Goal: Register for event/course

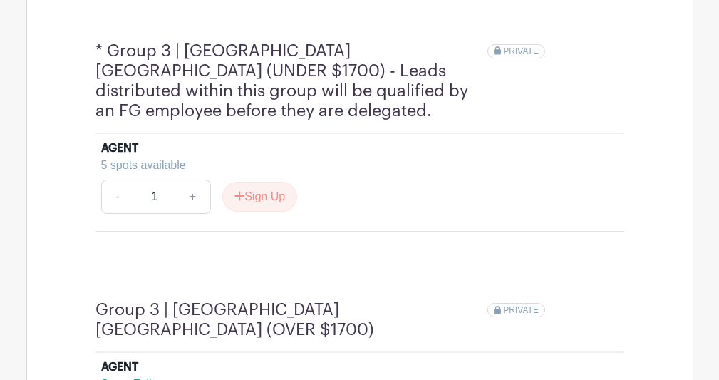
scroll to position [1308, 0]
click at [248, 181] on button "Sign Up" at bounding box center [259, 196] width 75 height 30
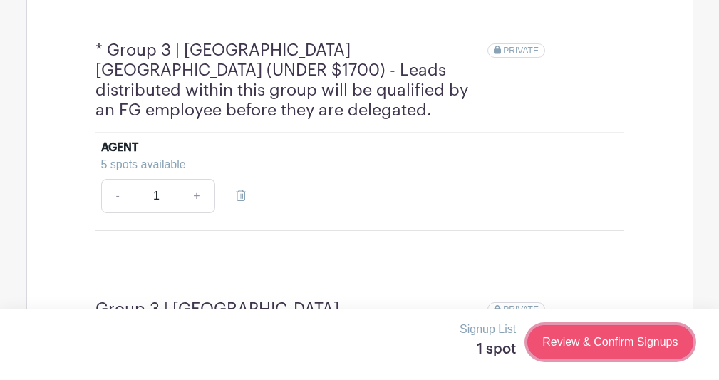
click at [596, 340] on link "Review & Confirm Signups" at bounding box center [609, 342] width 165 height 34
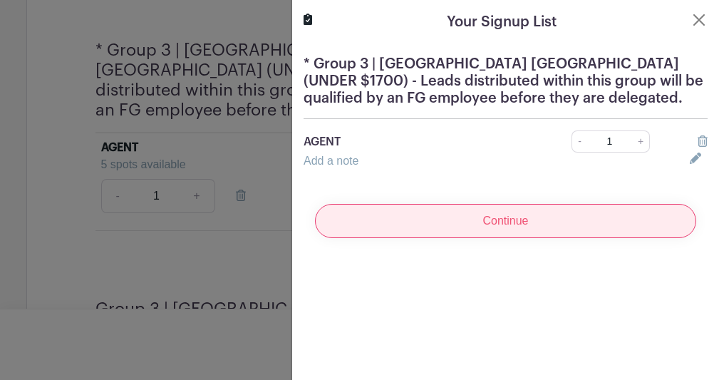
click at [538, 218] on input "Continue" at bounding box center [505, 221] width 381 height 34
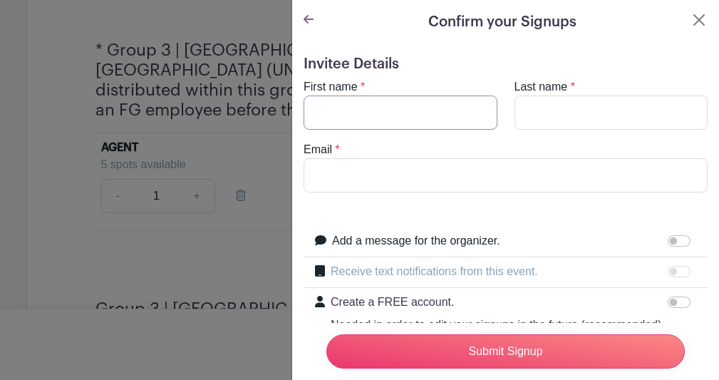
click at [461, 105] on input "First name" at bounding box center [400, 112] width 194 height 34
type input "Vanessa"
type input "Griggs"
type input "vanessa@locatechicago.com"
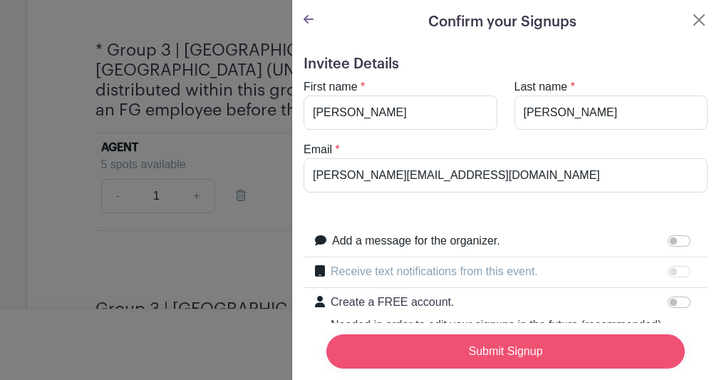
click at [536, 349] on input "Submit Signup" at bounding box center [505, 351] width 358 height 34
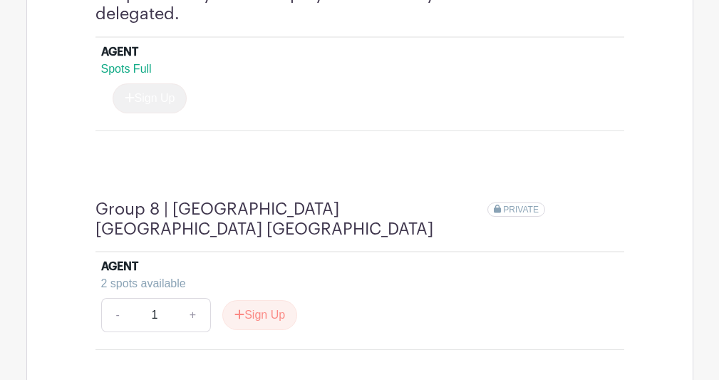
scroll to position [3039, 0]
click at [262, 299] on button "Sign Up" at bounding box center [259, 314] width 75 height 30
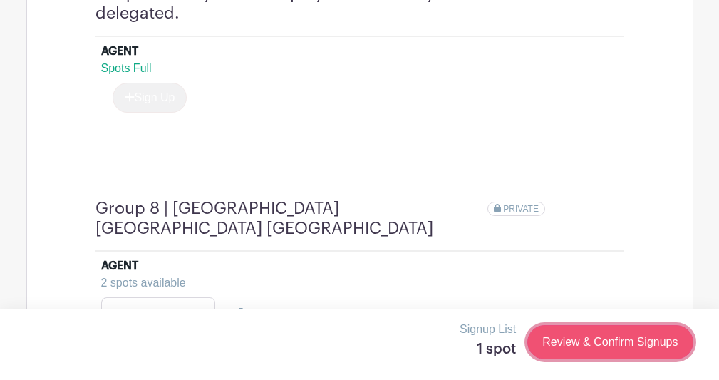
click at [553, 350] on link "Review & Confirm Signups" at bounding box center [609, 342] width 165 height 34
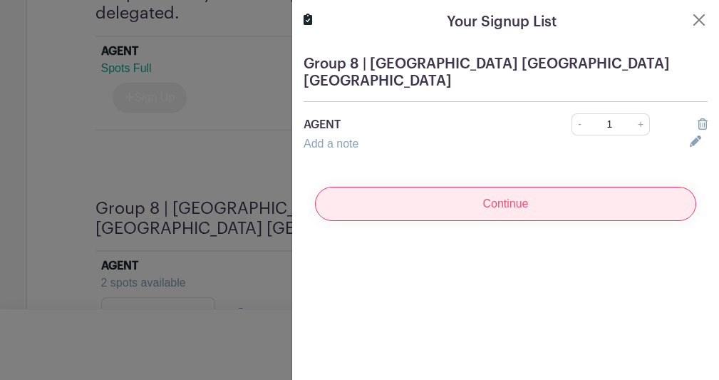
click at [487, 198] on input "Continue" at bounding box center [505, 204] width 381 height 34
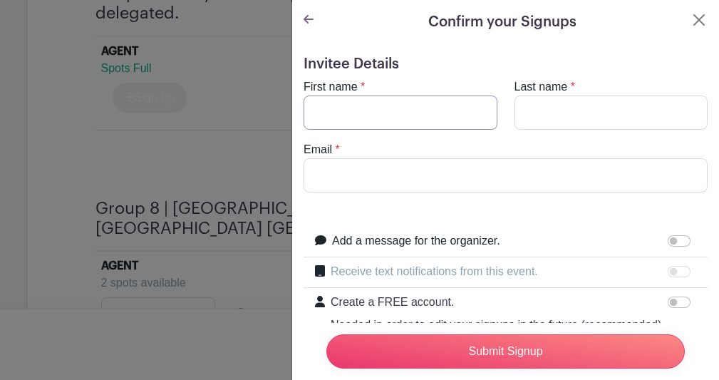
click at [406, 118] on input "First name" at bounding box center [400, 112] width 194 height 34
type input "Vanessa"
type input "Griggs"
type input "vanessa@locatechicago.com"
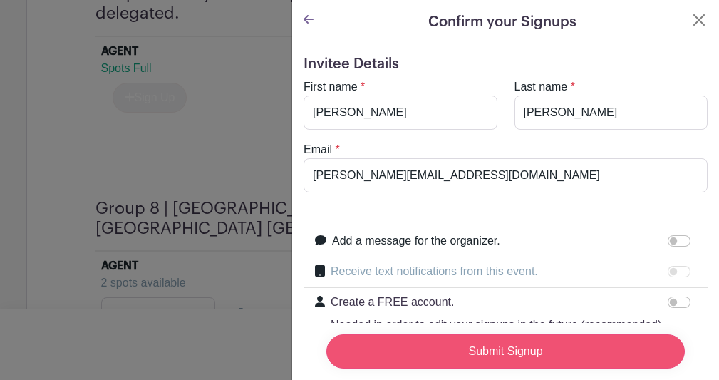
click at [469, 349] on input "Submit Signup" at bounding box center [505, 351] width 358 height 34
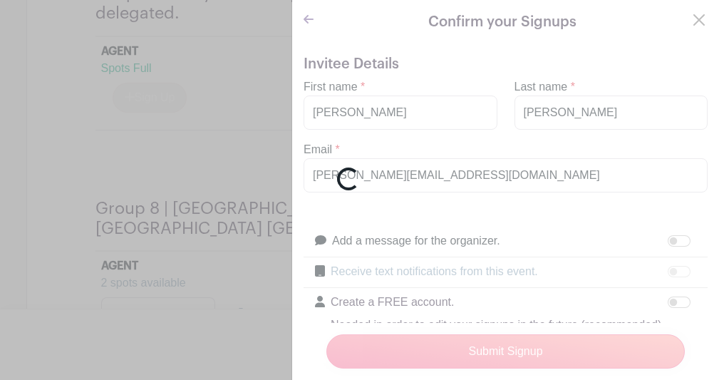
scroll to position [3035, 0]
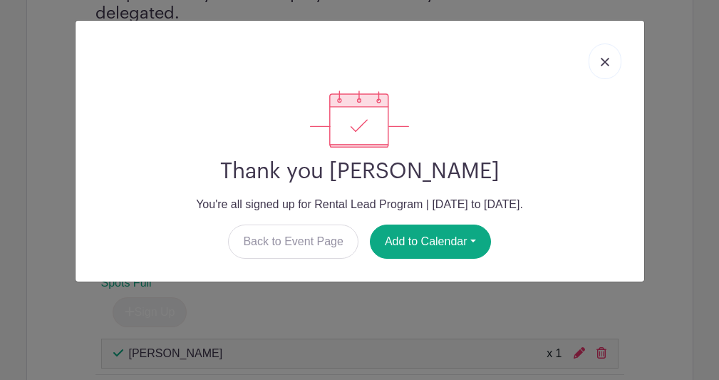
click at [600, 59] on img at bounding box center [604, 62] width 9 height 9
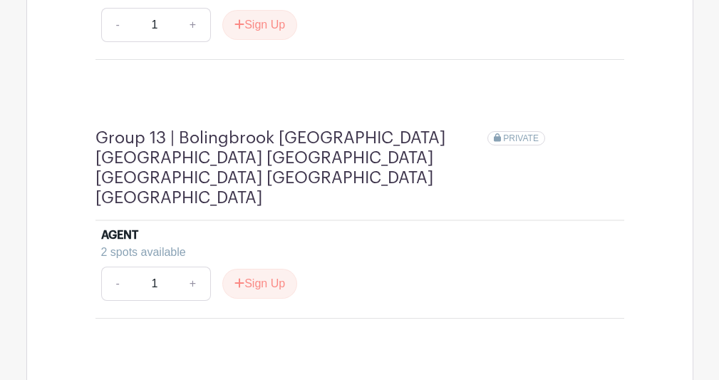
scroll to position [4506, 0]
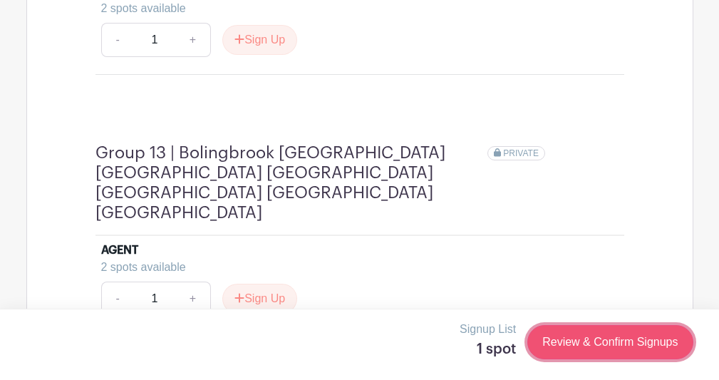
click at [556, 343] on link "Review & Confirm Signups" at bounding box center [609, 342] width 165 height 34
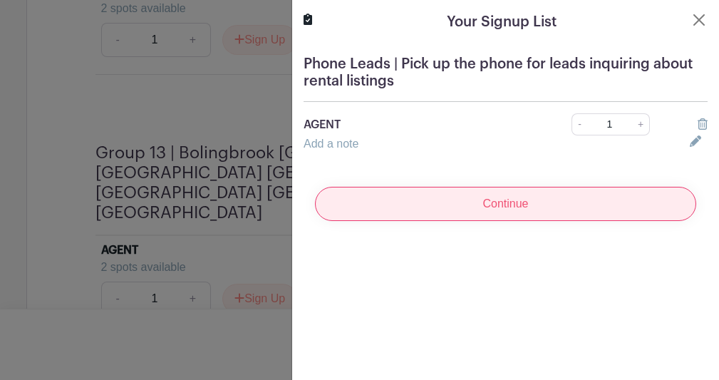
click at [512, 214] on input "Continue" at bounding box center [505, 204] width 381 height 34
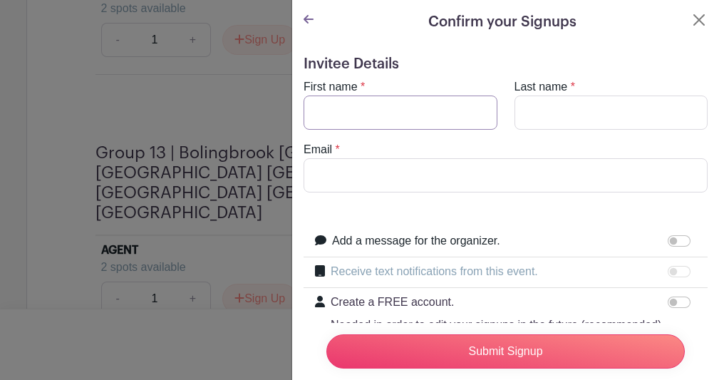
click at [464, 124] on input "First name" at bounding box center [400, 112] width 194 height 34
type input "Vanessa"
type input "Griggs"
type input "vanessa@locatechicago.com"
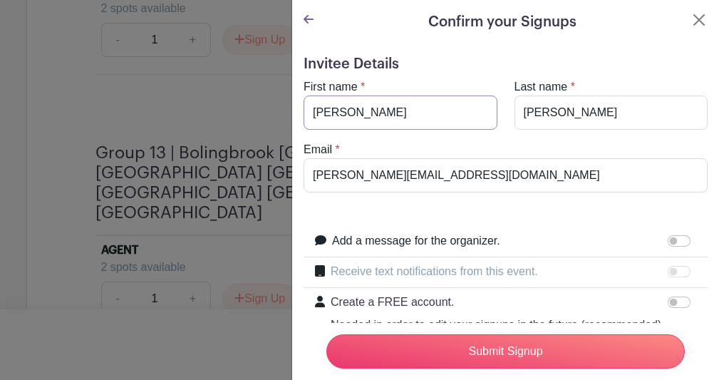
scroll to position [4502, 0]
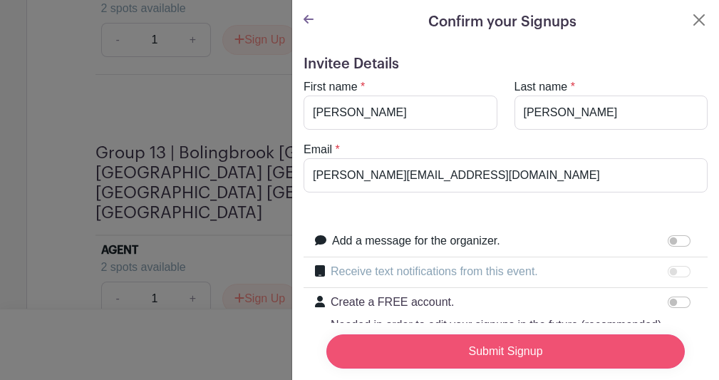
click at [543, 360] on input "Submit Signup" at bounding box center [505, 351] width 358 height 34
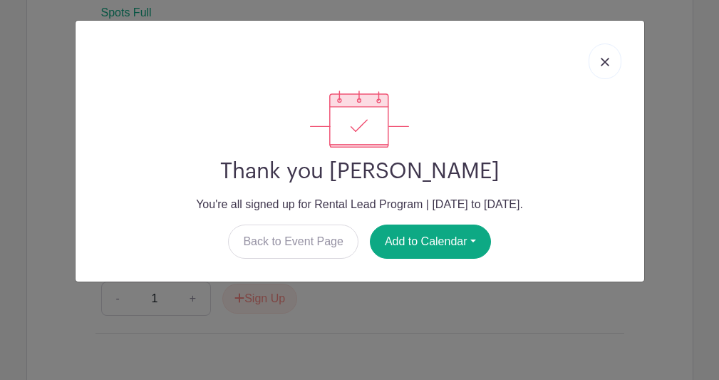
scroll to position [4476, 0]
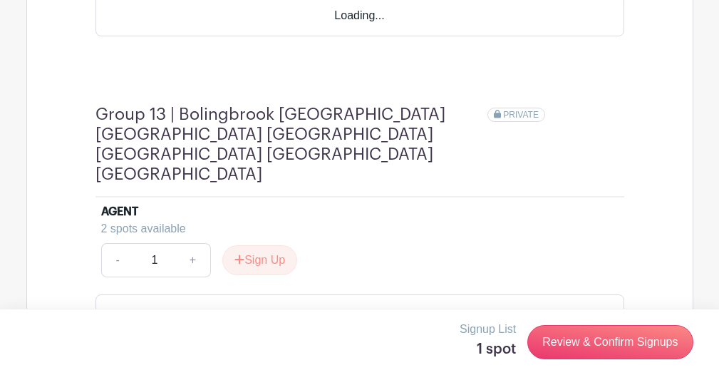
scroll to position [4925, 0]
